Goal: Information Seeking & Learning: Learn about a topic

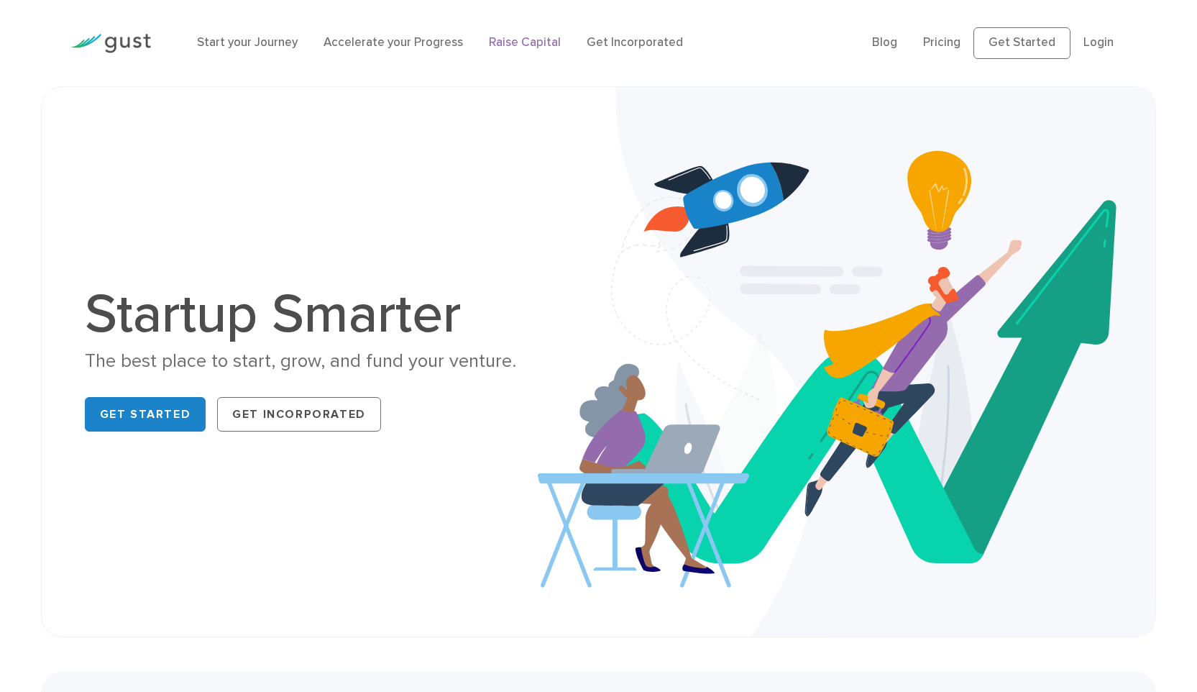
click at [505, 47] on link "Raise Capital" at bounding box center [525, 42] width 72 height 14
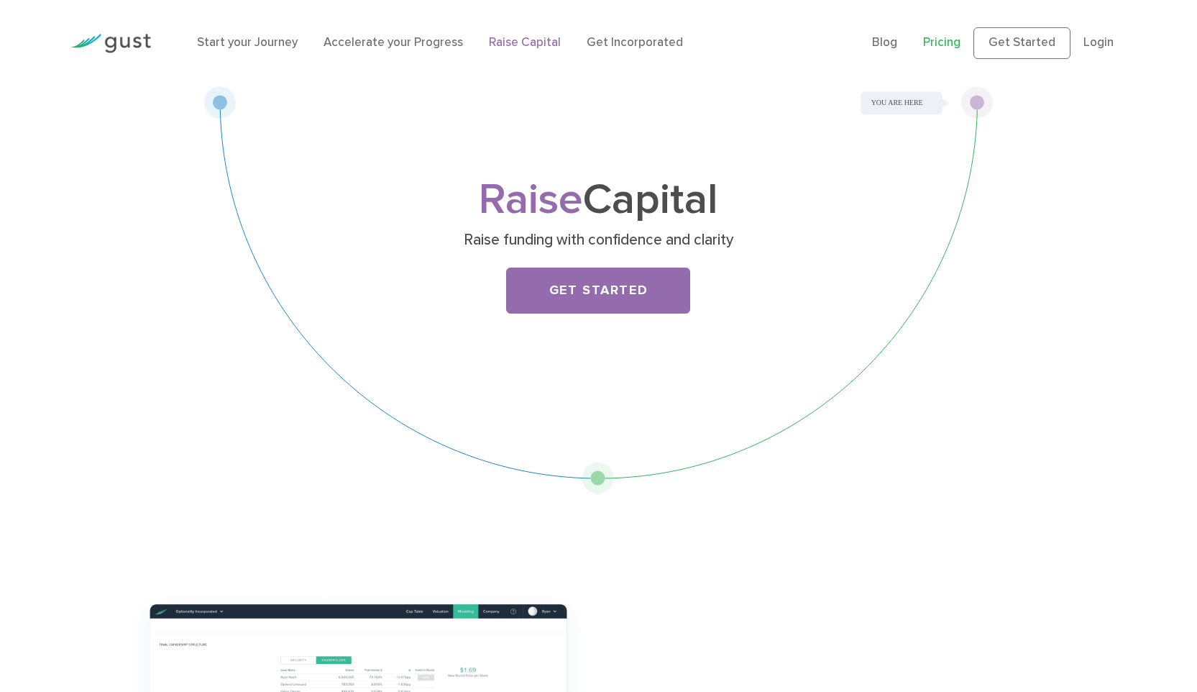
click at [946, 41] on link "Pricing" at bounding box center [941, 42] width 37 height 14
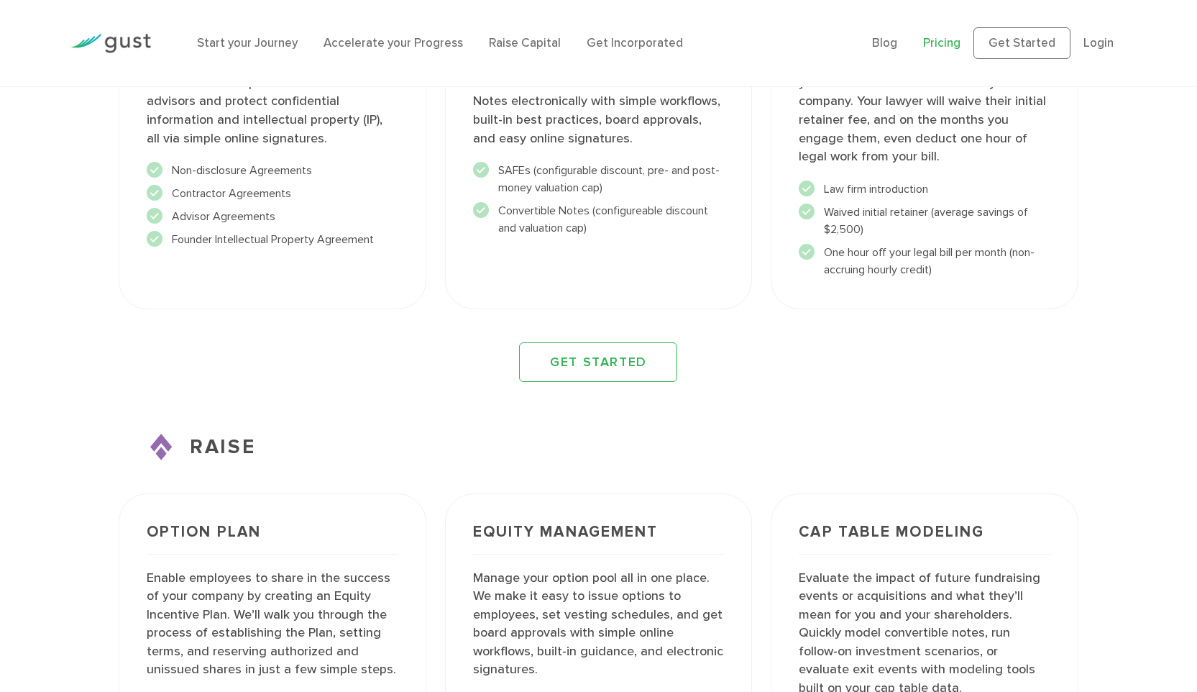
scroll to position [1819, 0]
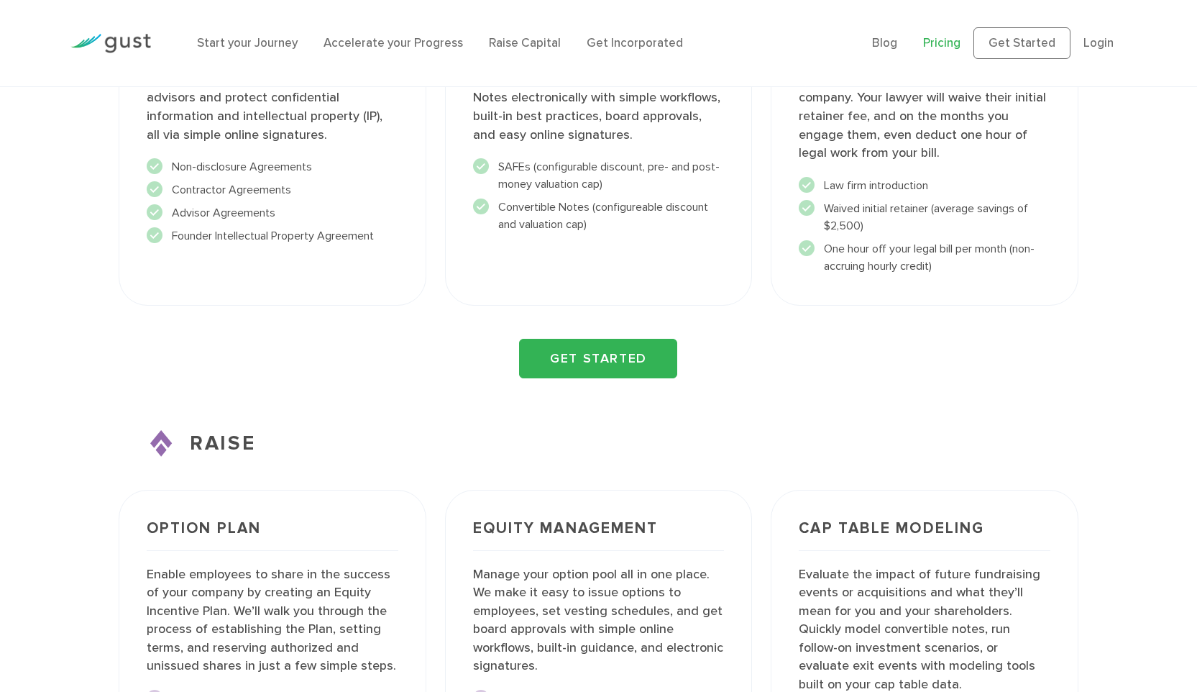
click at [625, 365] on link "GET STARTED" at bounding box center [598, 359] width 158 height 40
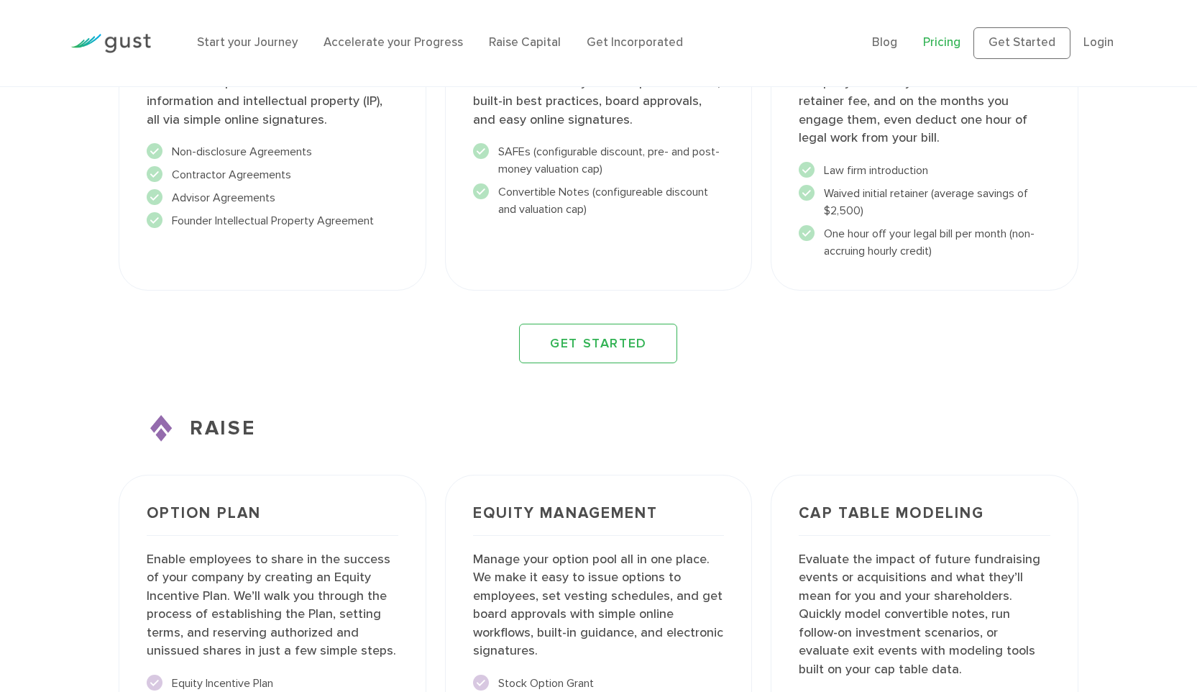
scroll to position [1630, 0]
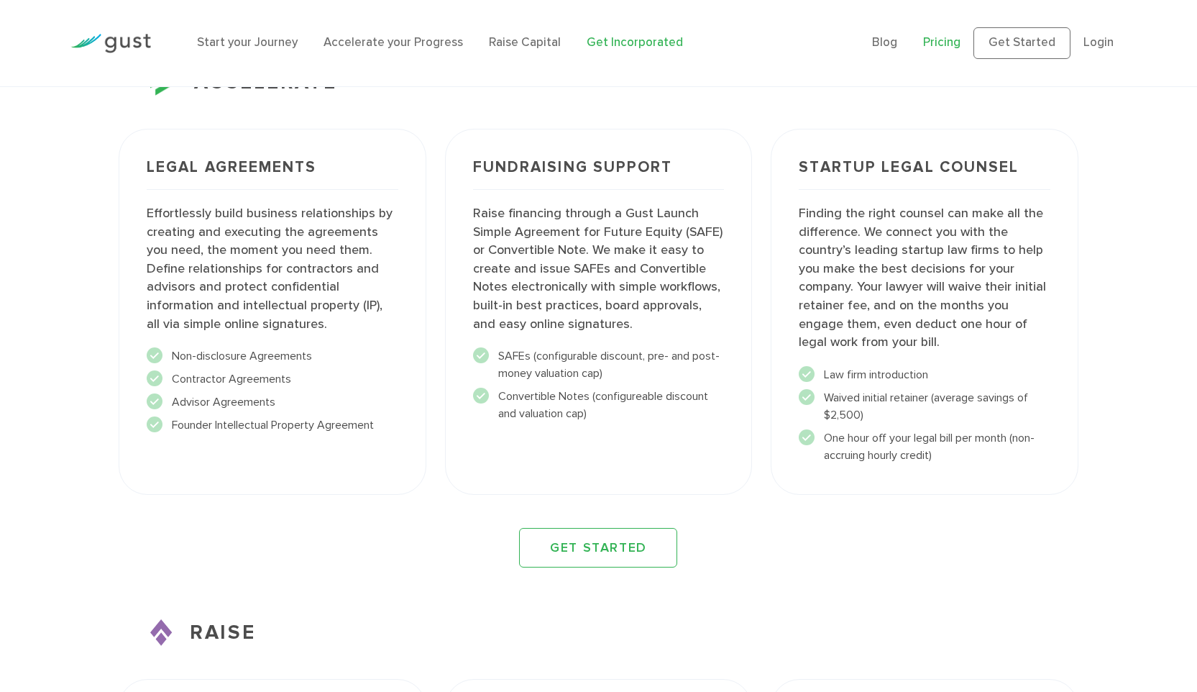
click at [615, 42] on link "Get Incorporated" at bounding box center [635, 42] width 96 height 14
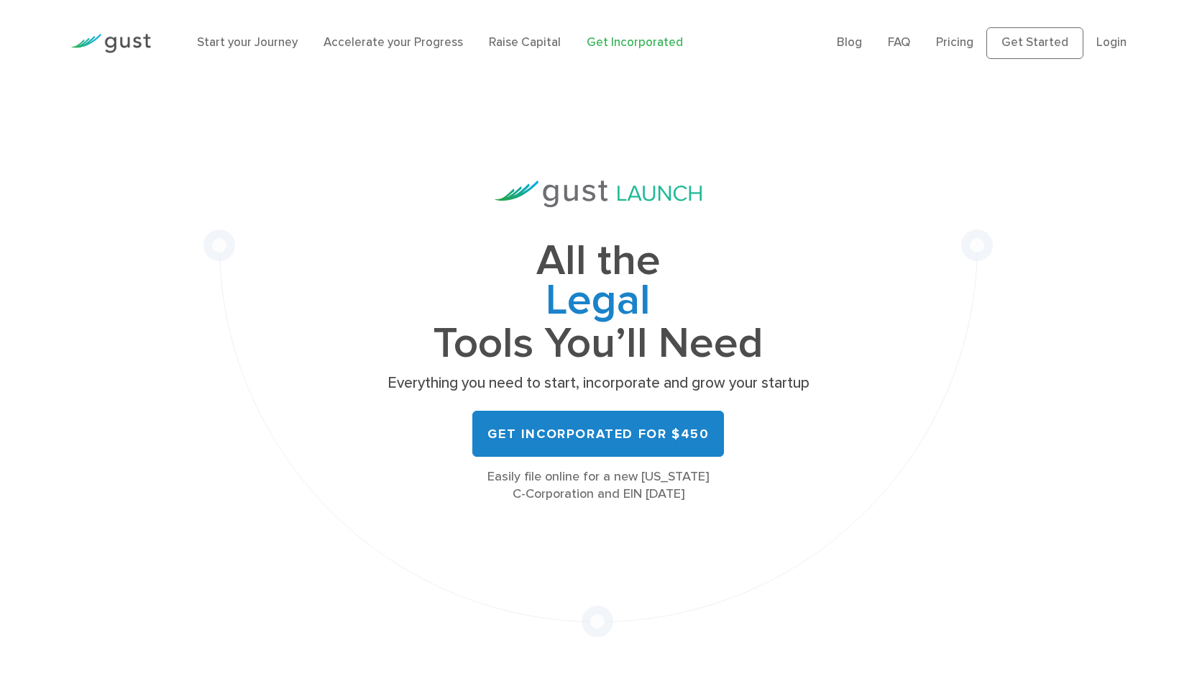
click at [393, 35] on link "Accelerate your Progress" at bounding box center [393, 42] width 139 height 14
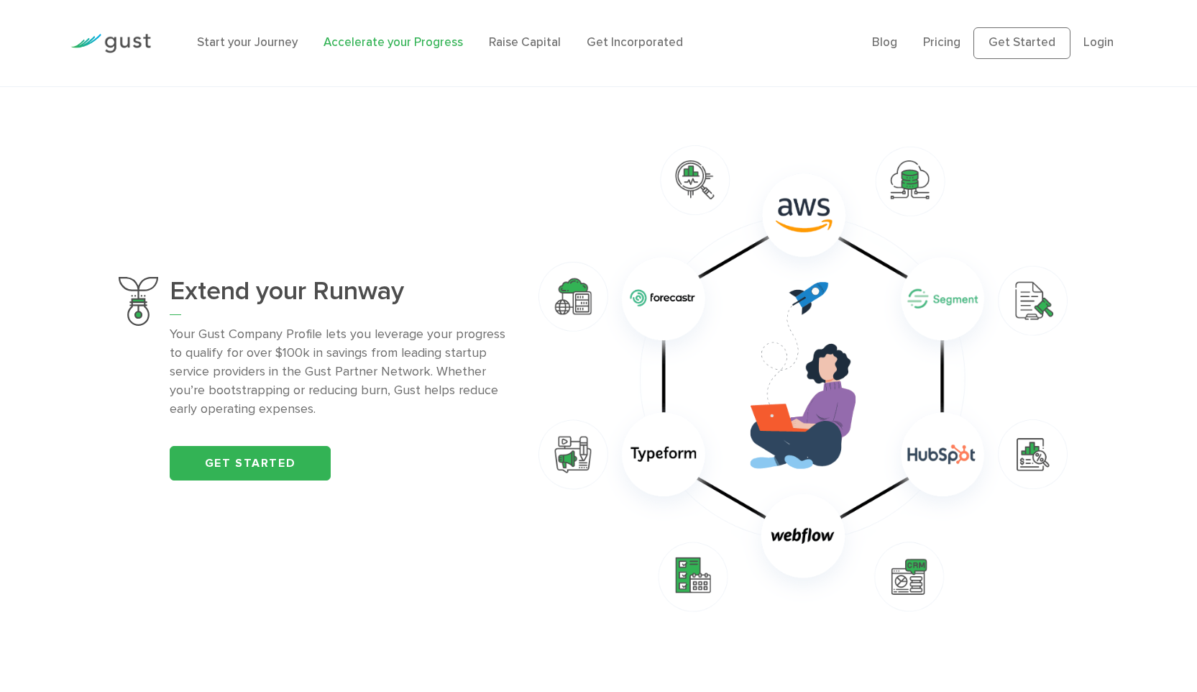
scroll to position [956, 0]
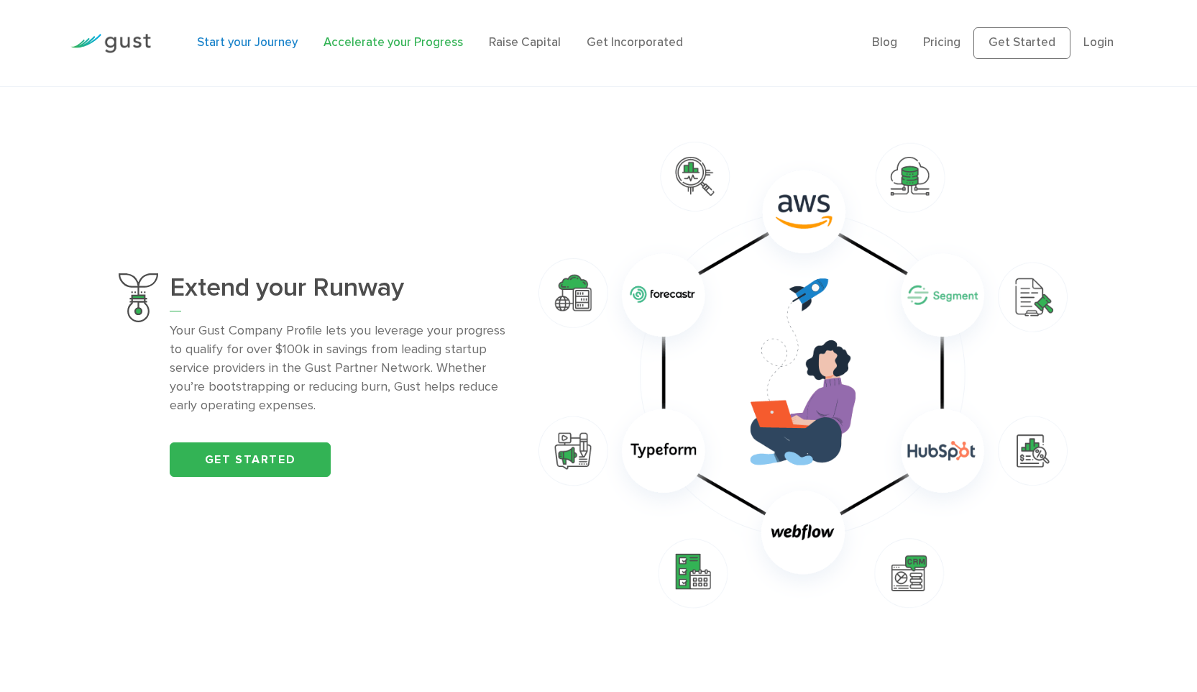
click at [267, 39] on link "Start your Journey" at bounding box center [247, 42] width 101 height 14
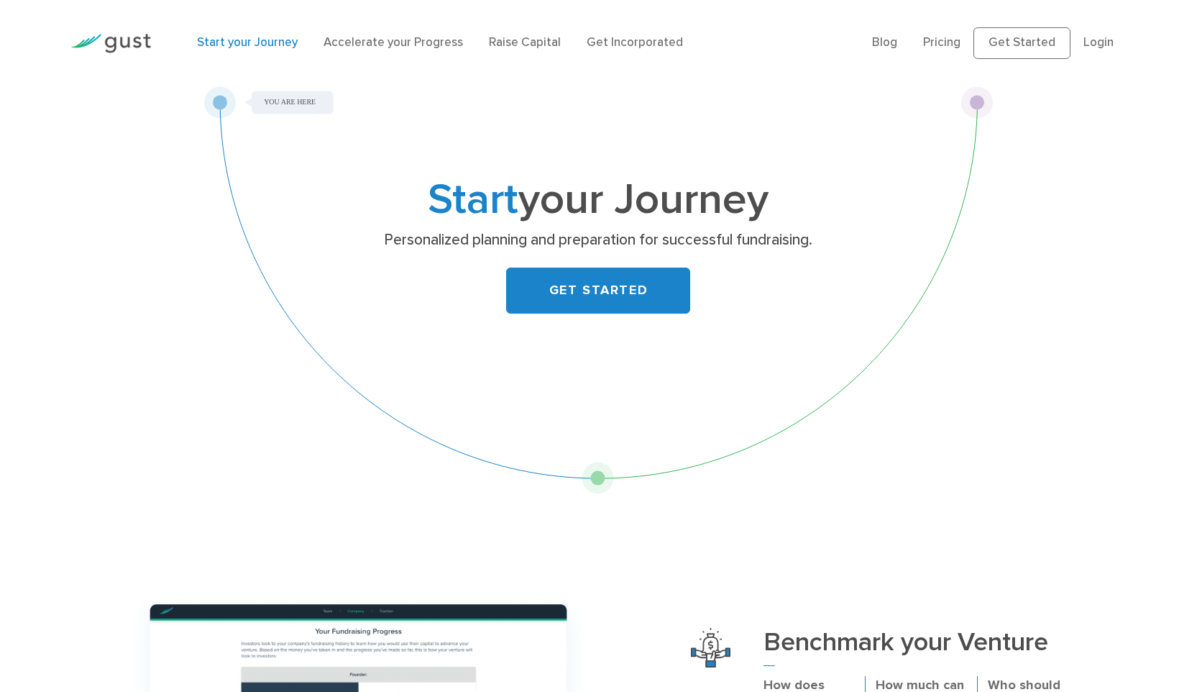
click at [597, 325] on div "Start your Journey Personalized planning and preparation for successful fundrai…" at bounding box center [598, 258] width 568 height 157
click at [590, 296] on link "GET STARTED" at bounding box center [598, 290] width 184 height 46
